Goal: Task Accomplishment & Management: Use online tool/utility

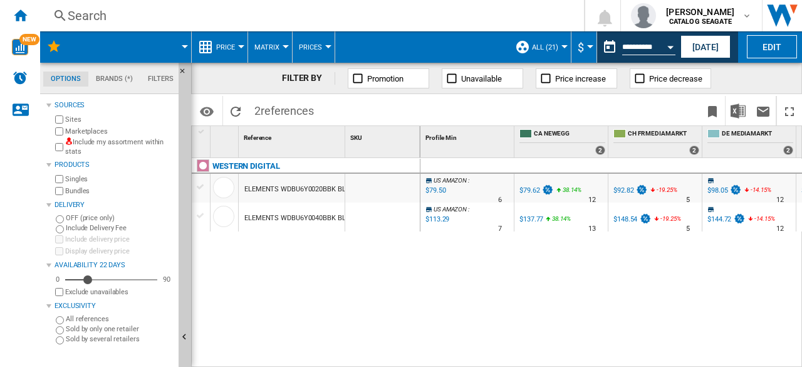
click at [187, 41] on md-menu at bounding box center [116, 46] width 152 height 31
click at [182, 48] on span at bounding box center [134, 46] width 101 height 31
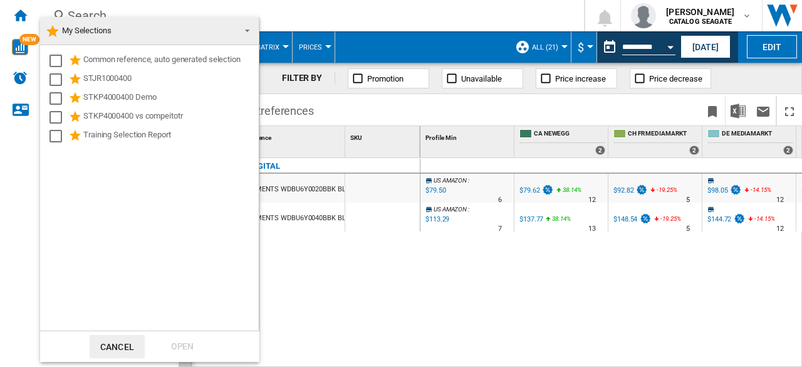
click at [246, 31] on span at bounding box center [243, 30] width 15 height 18
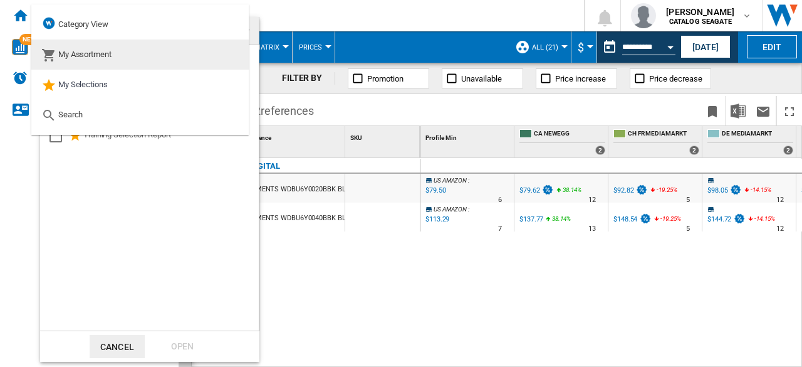
click at [100, 56] on span "My Assortment" at bounding box center [84, 54] width 53 height 9
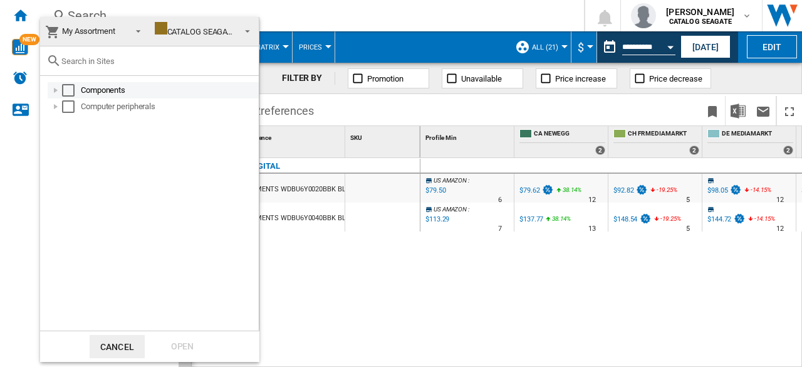
click at [56, 90] on div at bounding box center [56, 90] width 13 height 13
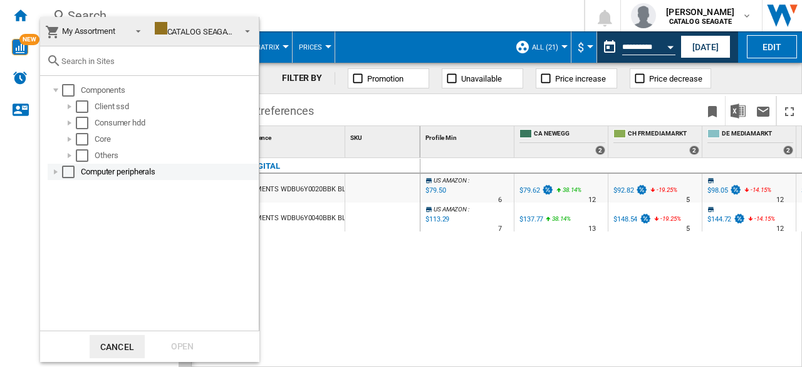
click at [48, 172] on div "Computer peripherals" at bounding box center [153, 172] width 211 height 16
click at [51, 172] on div at bounding box center [56, 172] width 13 height 13
click at [407, 16] on md-backdrop at bounding box center [401, 183] width 802 height 367
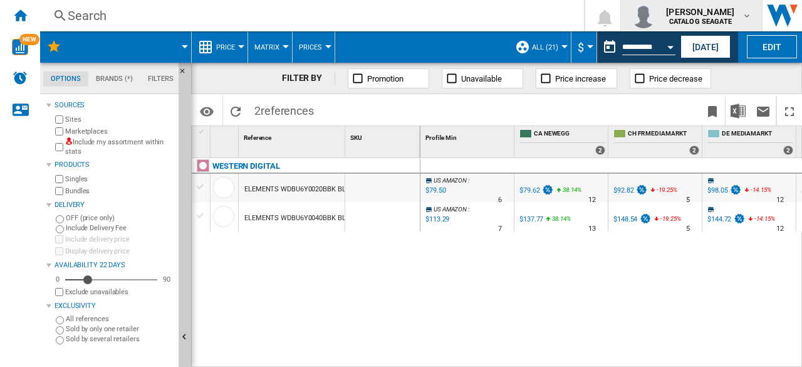
click at [724, 15] on span "[PERSON_NAME]" at bounding box center [700, 12] width 68 height 13
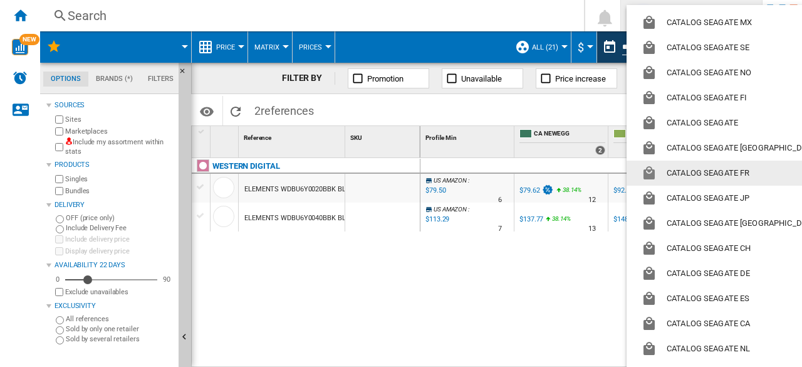
click at [520, 295] on md-backdrop at bounding box center [401, 183] width 802 height 367
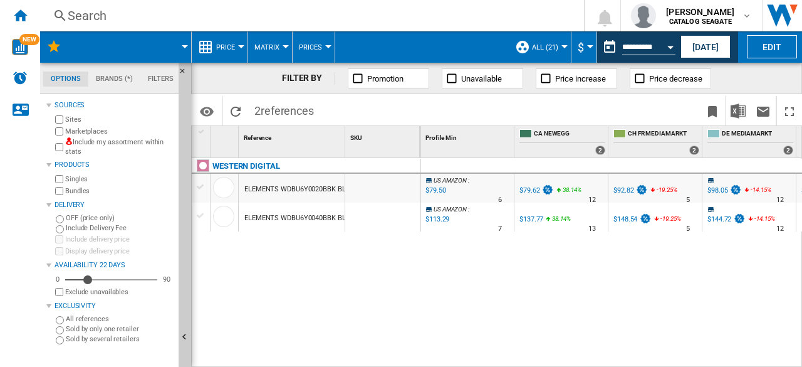
click at [183, 46] on div at bounding box center [185, 46] width 6 height 3
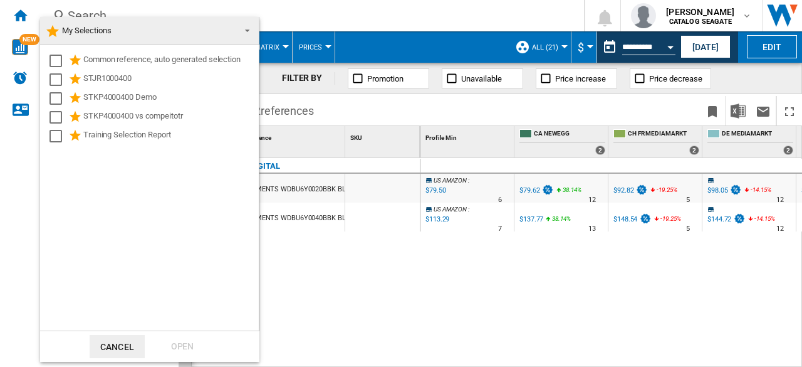
click at [247, 28] on span at bounding box center [243, 30] width 15 height 18
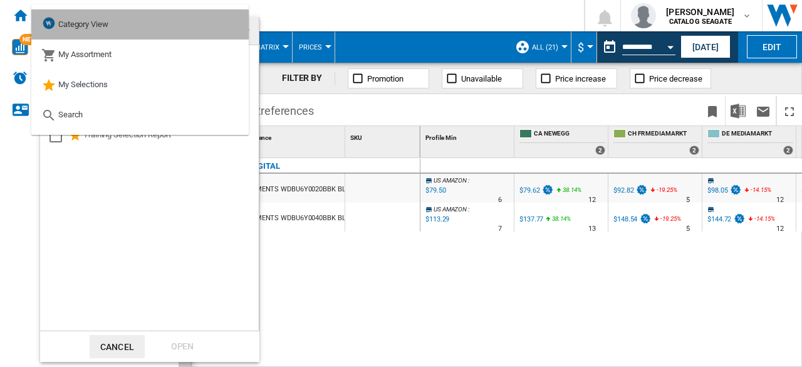
click at [106, 27] on span "Category View" at bounding box center [83, 23] width 50 height 9
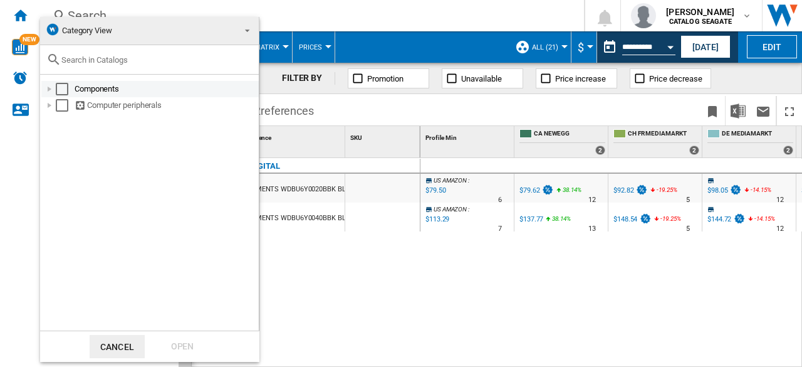
click at [48, 89] on div at bounding box center [49, 89] width 13 height 13
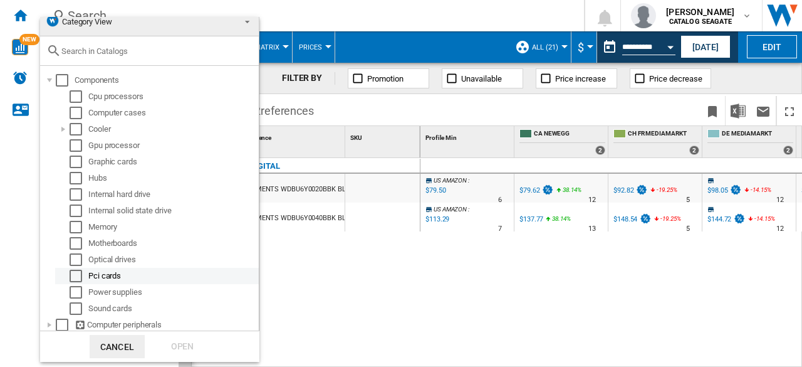
scroll to position [11, 0]
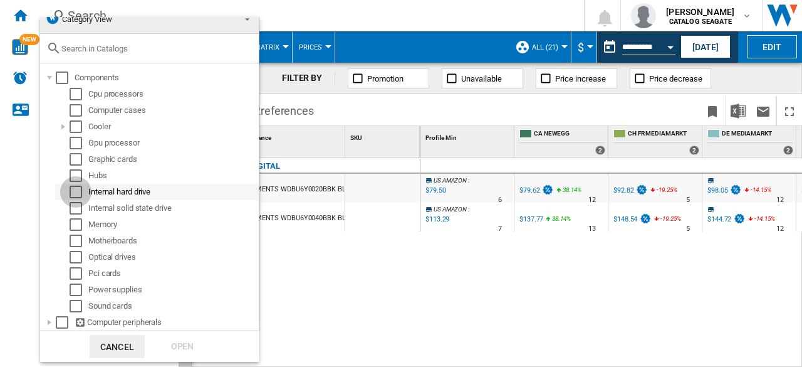
click at [76, 191] on div "Select" at bounding box center [76, 192] width 13 height 13
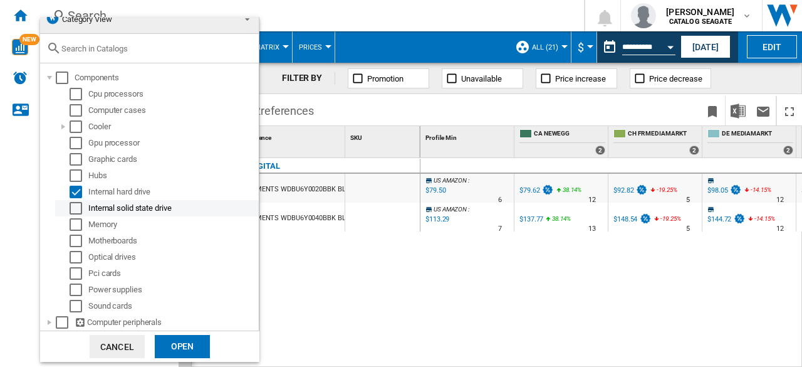
click at [77, 208] on div "Select" at bounding box center [76, 208] width 13 height 13
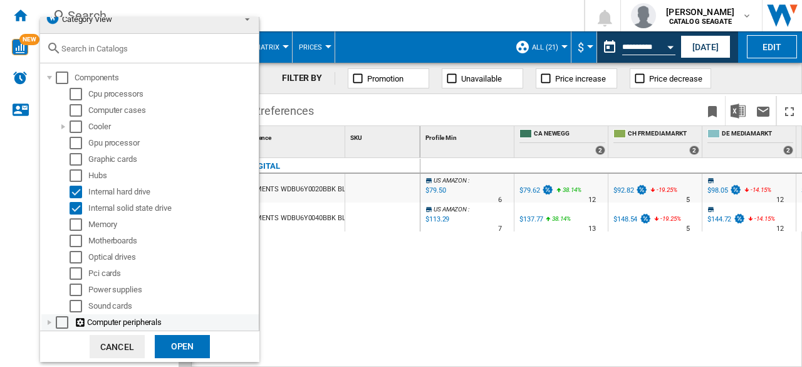
click at [48, 322] on div at bounding box center [49, 322] width 13 height 13
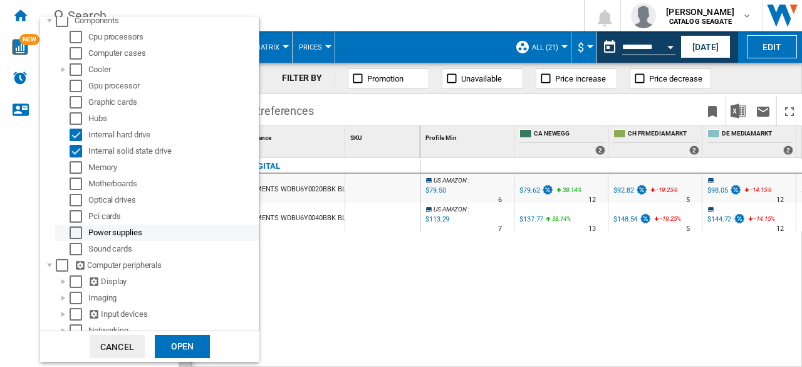
scroll to position [142, 0]
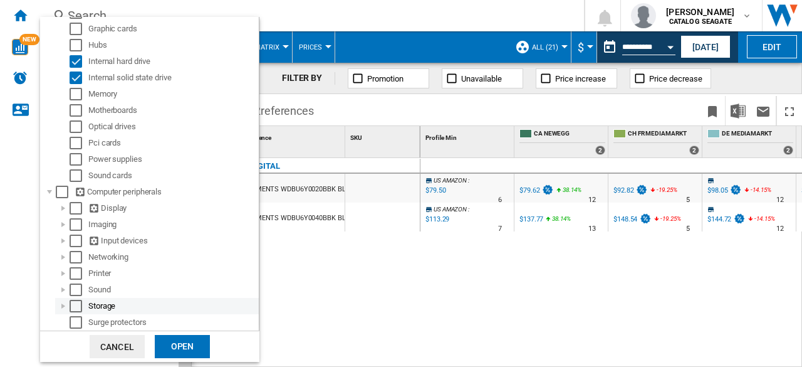
click at [64, 305] on div at bounding box center [63, 306] width 13 height 13
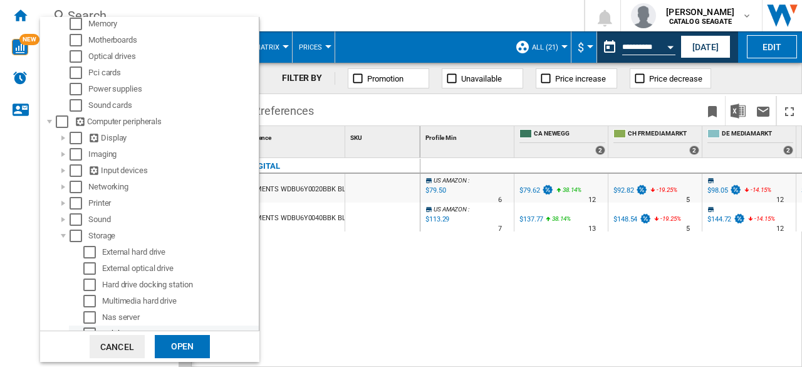
scroll to position [256, 0]
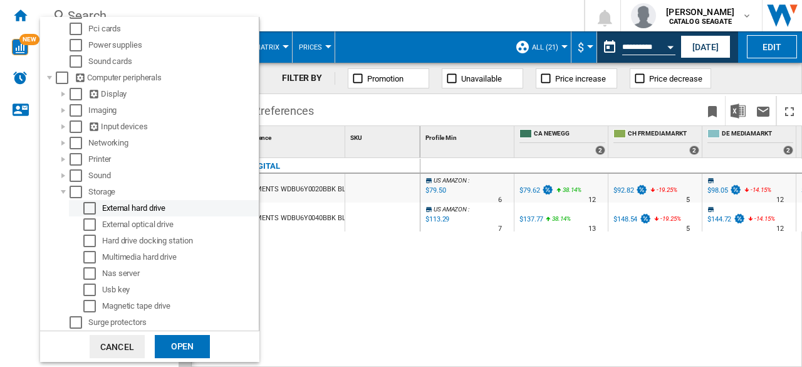
click at [93, 209] on div "Select" at bounding box center [89, 208] width 13 height 13
click at [94, 204] on div "Select" at bounding box center [89, 208] width 13 height 13
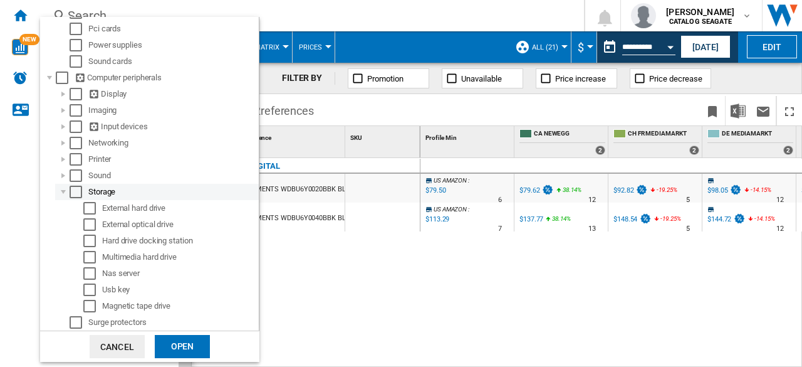
click at [77, 188] on div "Select" at bounding box center [76, 192] width 13 height 13
click at [61, 192] on div at bounding box center [63, 192] width 13 height 13
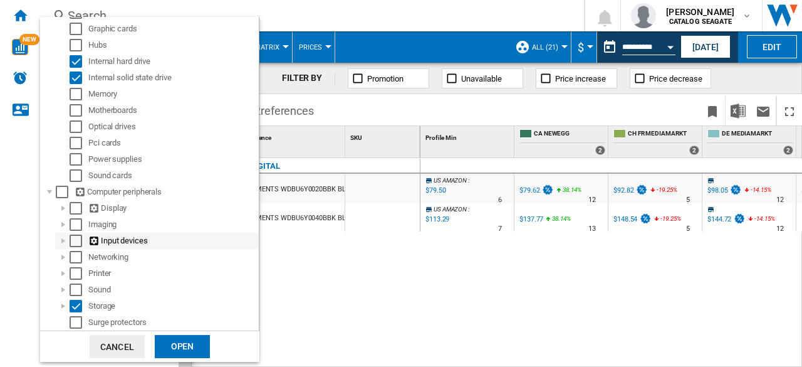
scroll to position [143, 0]
click at [545, 270] on md-backdrop at bounding box center [401, 183] width 802 height 367
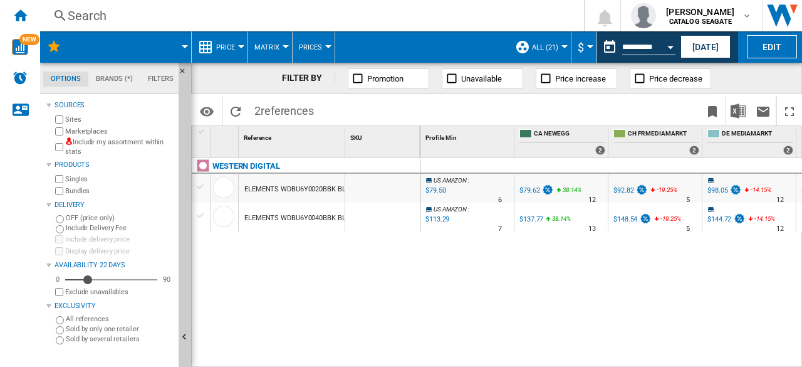
scroll to position [0, 1078]
click at [185, 45] on md-menu at bounding box center [116, 46] width 152 height 31
click at [185, 48] on md-menu at bounding box center [116, 46] width 152 height 31
click at [187, 47] on div at bounding box center [185, 46] width 6 height 3
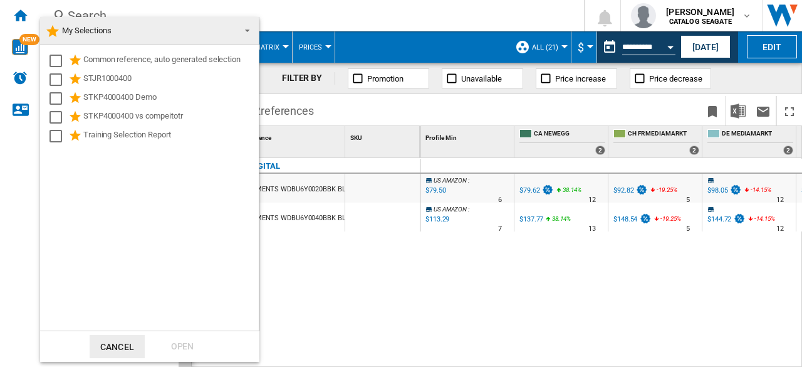
click at [241, 33] on span at bounding box center [243, 30] width 15 height 18
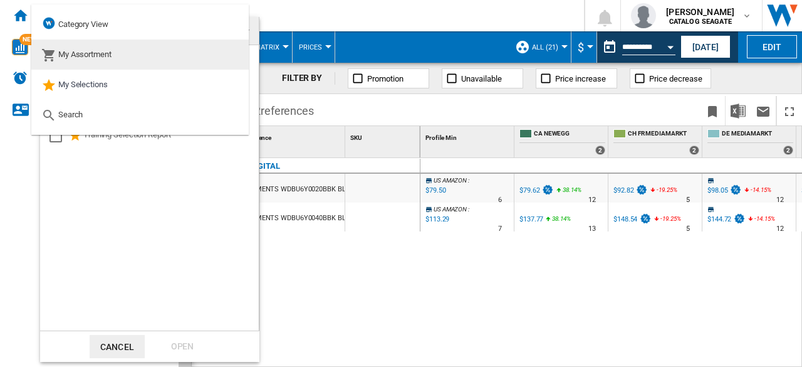
click at [108, 59] on span "My Assortment" at bounding box center [84, 54] width 53 height 9
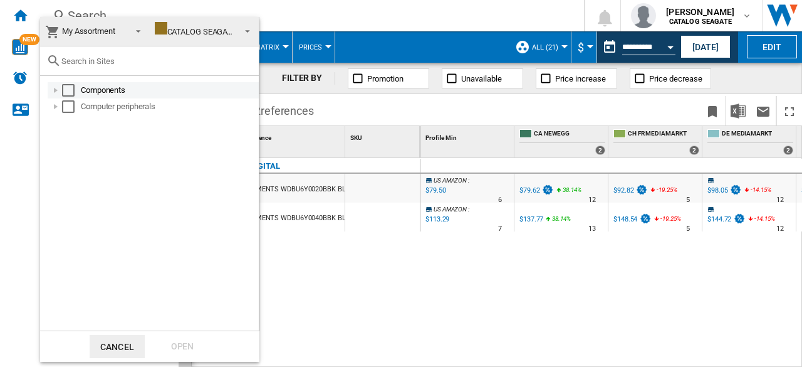
click at [66, 90] on div "Select" at bounding box center [68, 90] width 13 height 13
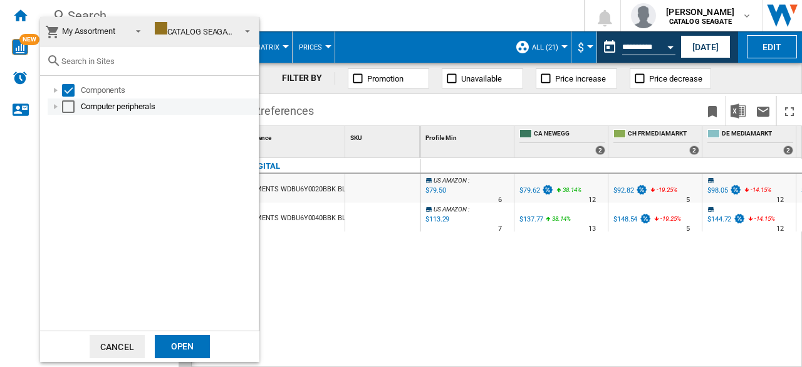
click at [71, 110] on div "Select" at bounding box center [68, 106] width 13 height 13
click at [179, 338] on div "Open" at bounding box center [182, 346] width 55 height 23
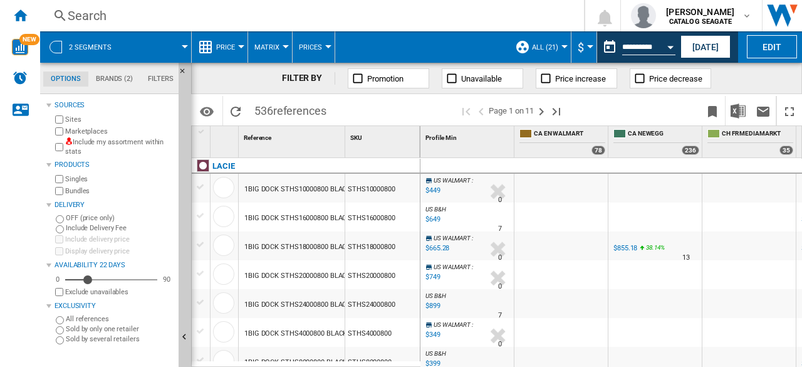
scroll to position [0, 454]
